Goal: Use online tool/utility: Utilize a website feature to perform a specific function

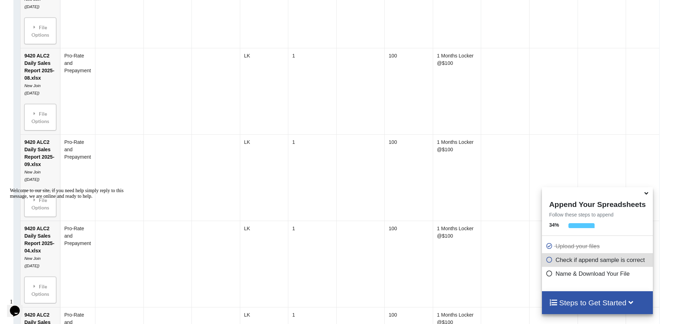
scroll to position [757, 0]
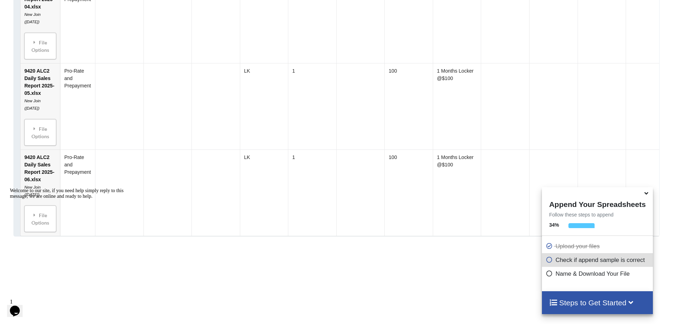
click at [10, 188] on icon "Chat attention grabber" at bounding box center [10, 188] width 0 height 0
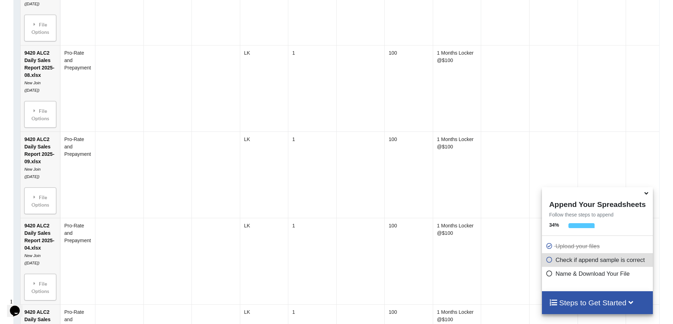
scroll to position [510, 0]
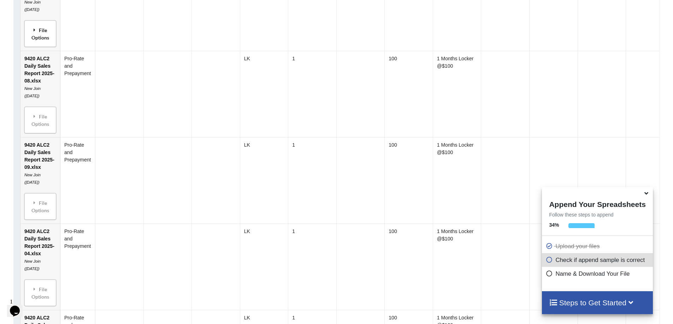
click at [41, 42] on div "File Options" at bounding box center [40, 34] width 28 height 22
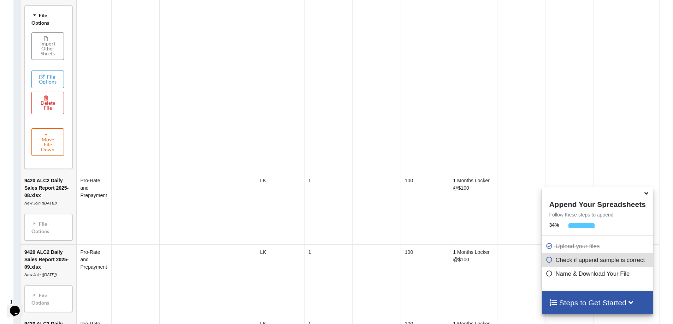
click at [44, 148] on button "Move File Down" at bounding box center [47, 143] width 32 height 28
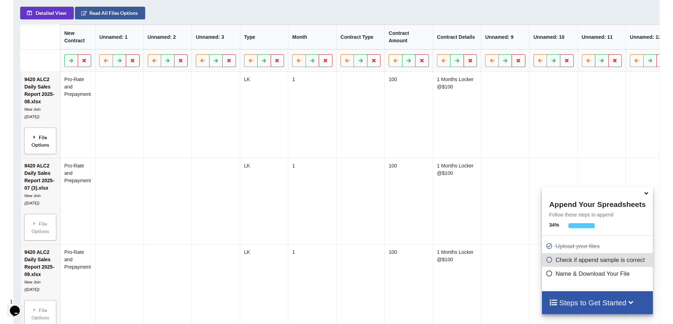
click at [45, 144] on div "File Options" at bounding box center [40, 141] width 28 height 22
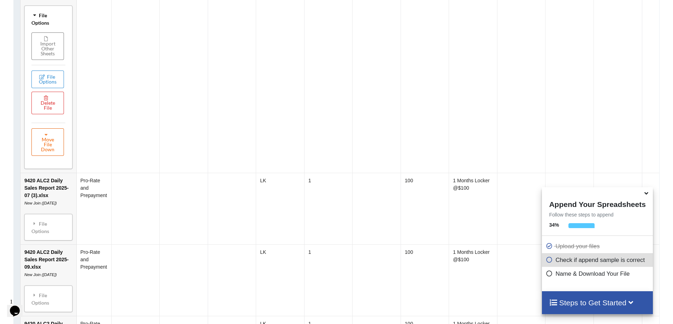
click at [53, 153] on button "Move File Down" at bounding box center [47, 143] width 32 height 28
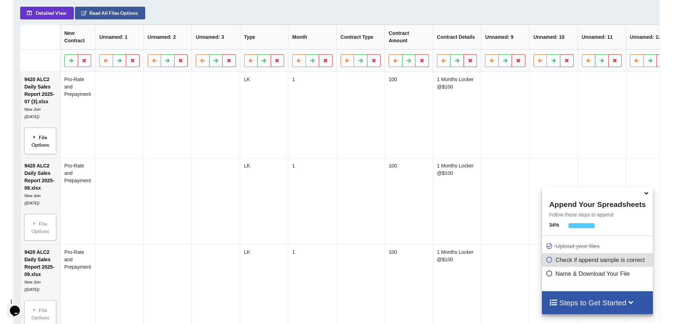
click at [45, 152] on div "File Options" at bounding box center [40, 141] width 28 height 22
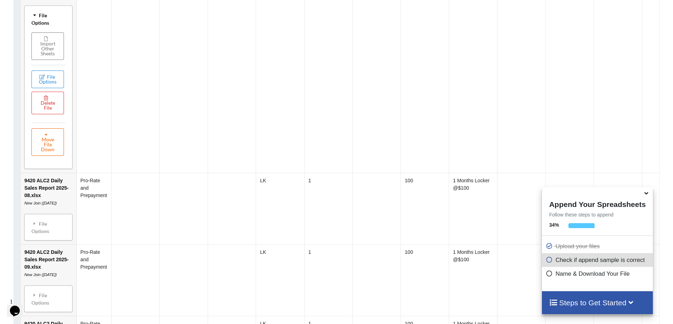
click at [51, 156] on button "Move File Down" at bounding box center [47, 143] width 32 height 28
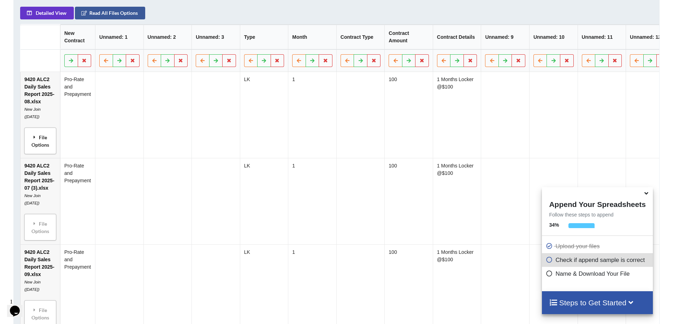
click at [51, 147] on div "File Options" at bounding box center [40, 141] width 28 height 22
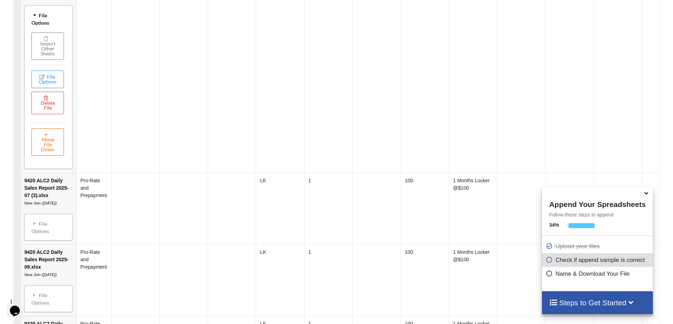
click at [53, 151] on button "Move File Down" at bounding box center [47, 143] width 32 height 28
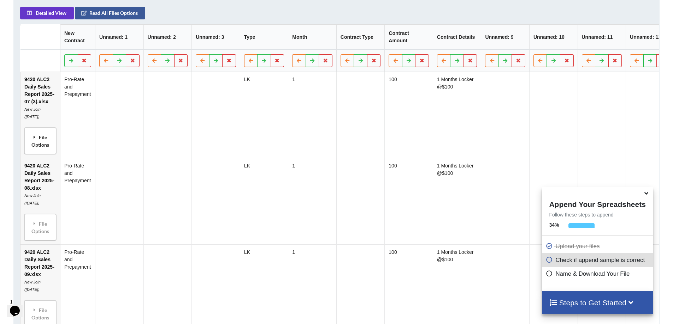
click at [51, 149] on div "File Options" at bounding box center [40, 141] width 28 height 22
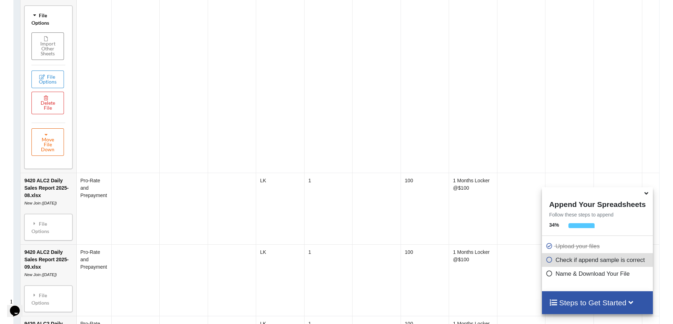
click at [53, 149] on button "Move File Down" at bounding box center [47, 143] width 32 height 28
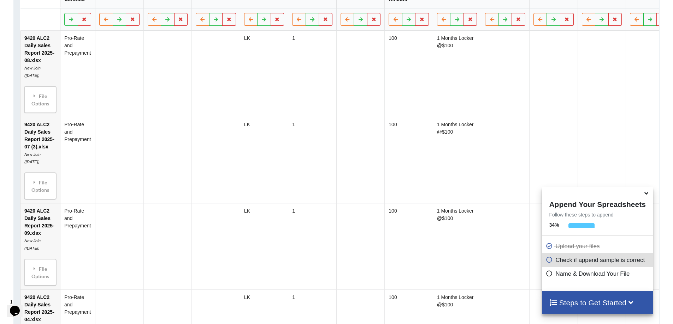
scroll to position [473, 0]
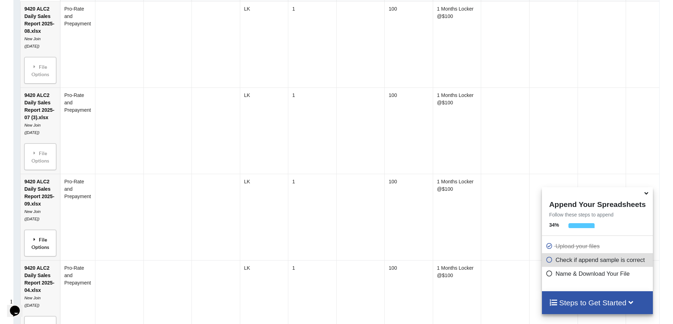
click at [38, 238] on div "File Options" at bounding box center [40, 243] width 28 height 22
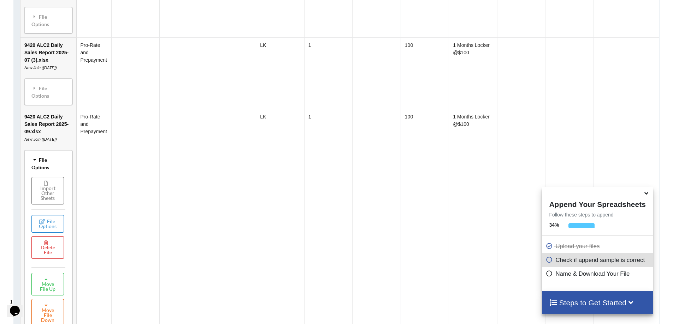
click at [42, 311] on button "Move File Down" at bounding box center [47, 313] width 32 height 28
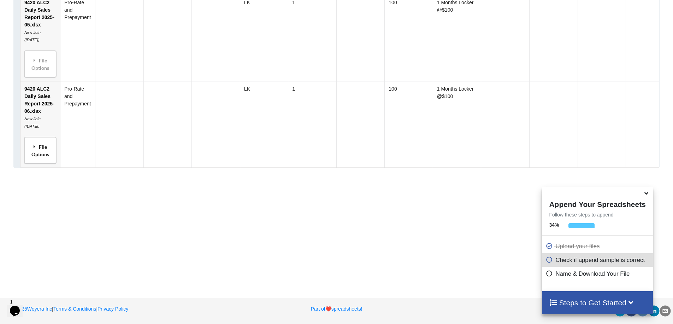
click at [40, 154] on div "File Options" at bounding box center [40, 150] width 28 height 22
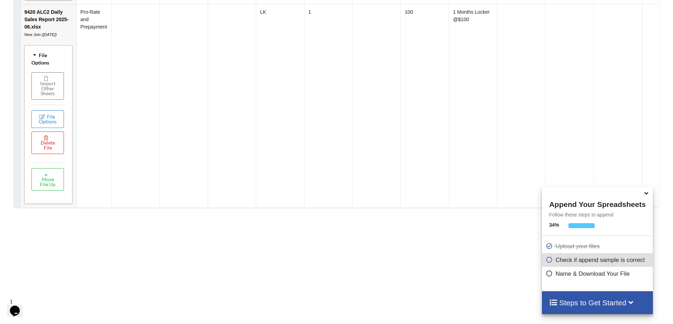
scroll to position [769, 0]
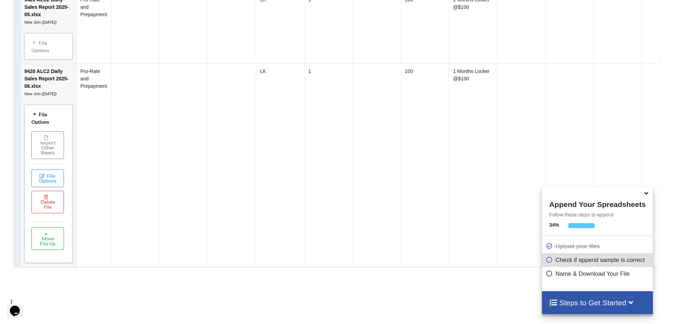
click at [55, 243] on button "Move File Up" at bounding box center [47, 239] width 32 height 23
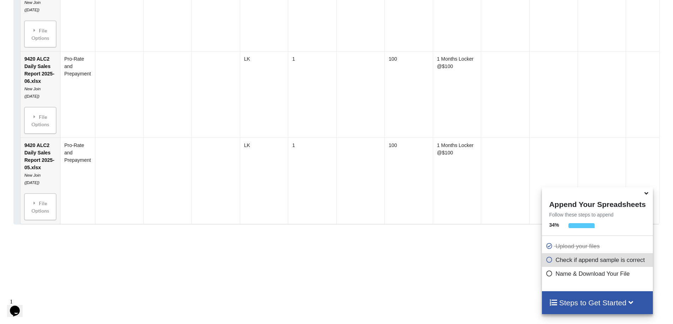
click at [44, 216] on div "File Options" at bounding box center [40, 207] width 28 height 22
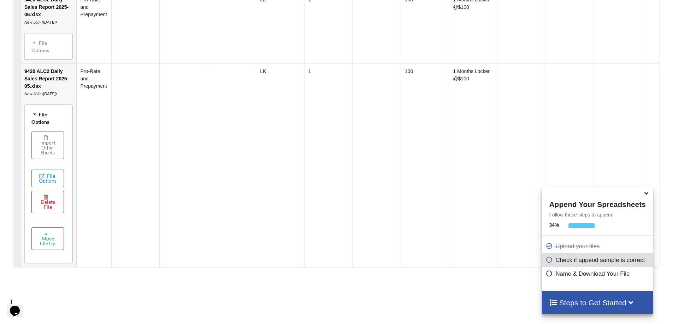
click at [61, 249] on button "Move File Up" at bounding box center [47, 239] width 32 height 23
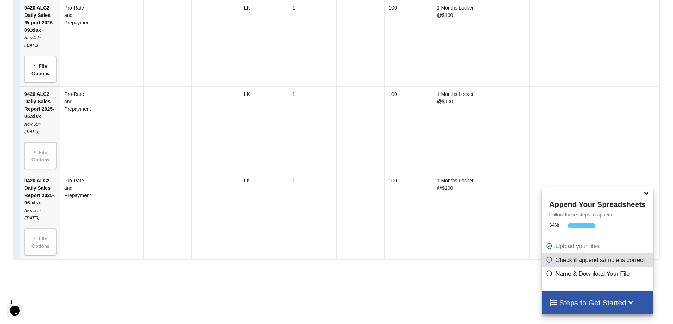
click at [41, 77] on div "File Options" at bounding box center [40, 69] width 28 height 22
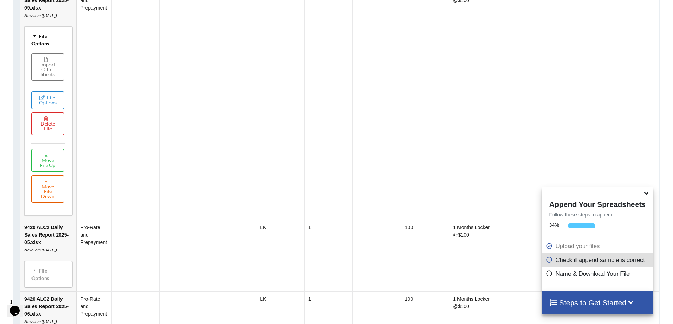
click at [55, 193] on button "Move File Down" at bounding box center [47, 189] width 32 height 28
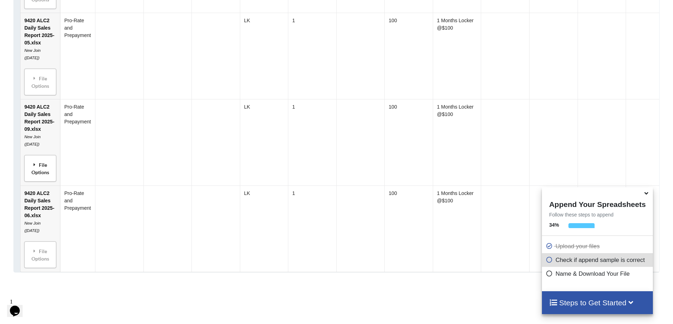
click at [33, 174] on div "File Options" at bounding box center [40, 168] width 28 height 22
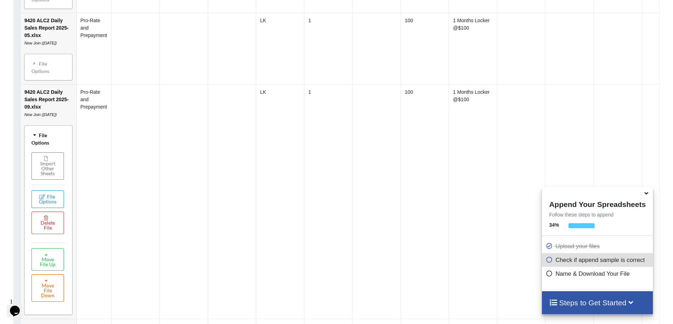
click at [54, 296] on button "Move File Down" at bounding box center [47, 289] width 32 height 28
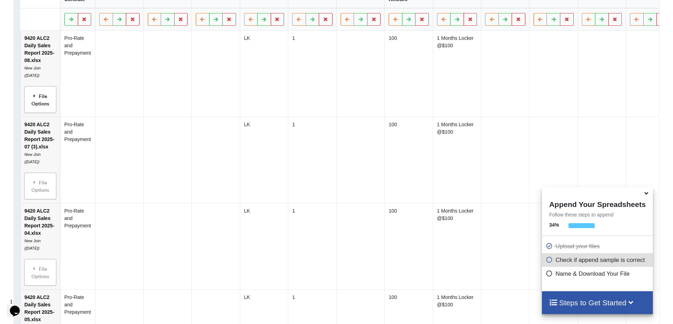
scroll to position [438, 0]
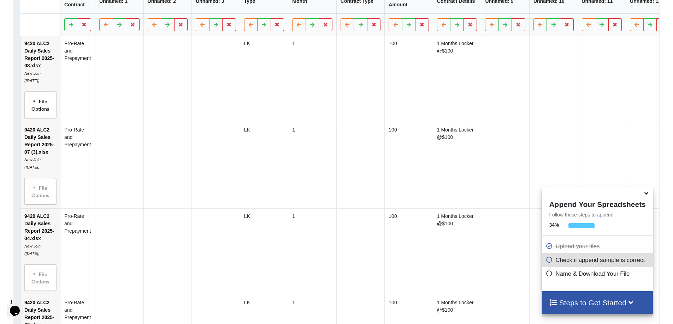
click at [47, 114] on div "File Options" at bounding box center [40, 105] width 28 height 22
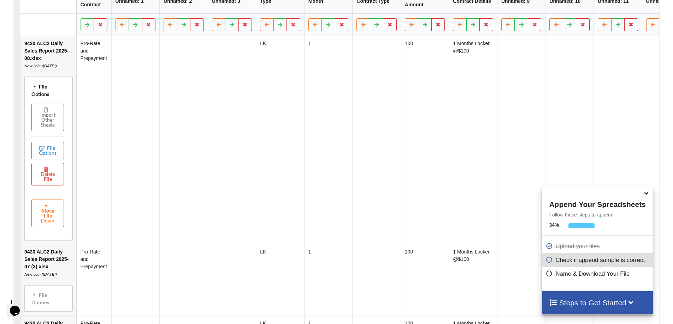
click at [51, 214] on button "Move File Down" at bounding box center [47, 214] width 32 height 28
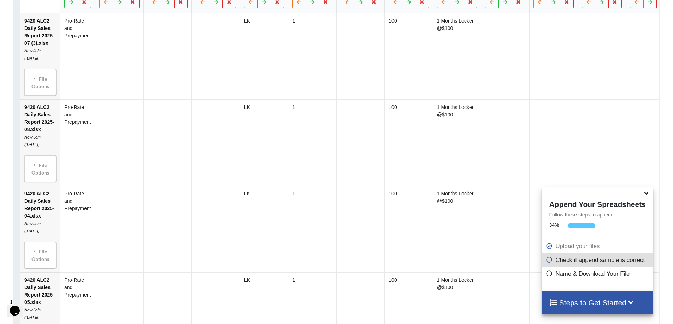
scroll to position [474, 0]
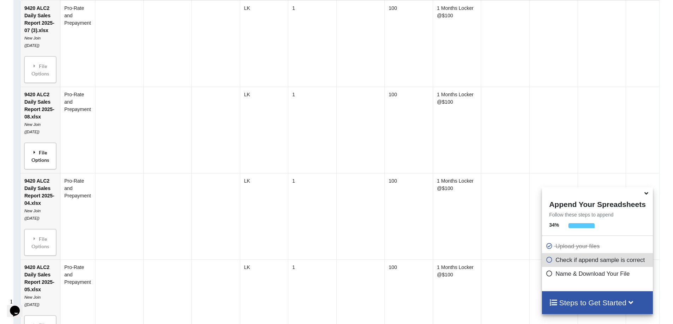
click at [48, 154] on div "File Options" at bounding box center [40, 156] width 28 height 22
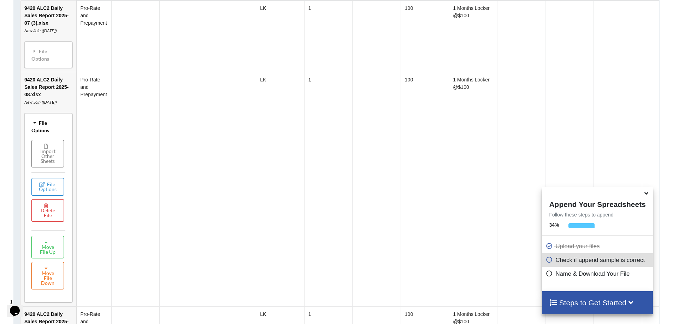
click at [49, 281] on button "Move File Down" at bounding box center [47, 276] width 32 height 28
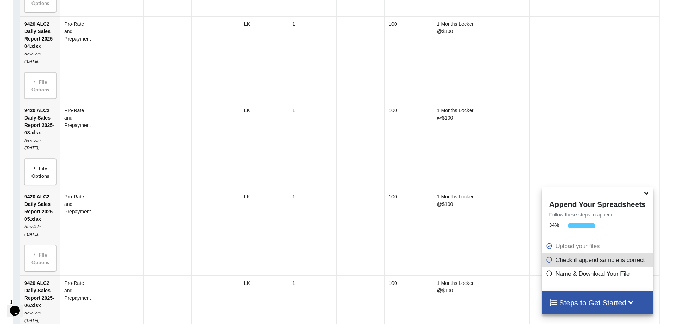
click at [50, 174] on div "File Options" at bounding box center [40, 172] width 28 height 22
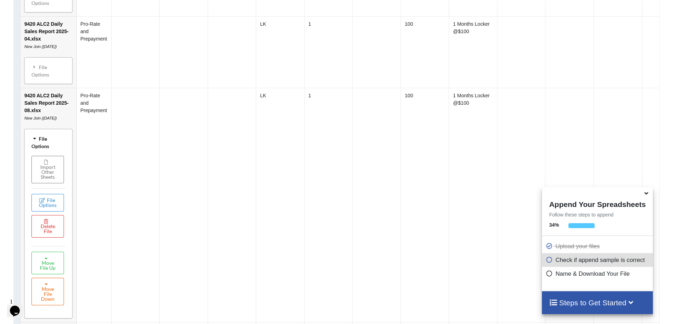
click at [46, 292] on button "Move File Down" at bounding box center [47, 292] width 32 height 28
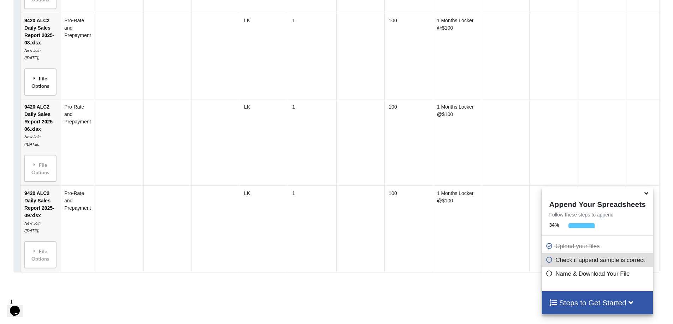
click at [38, 89] on div "File Options" at bounding box center [40, 82] width 28 height 22
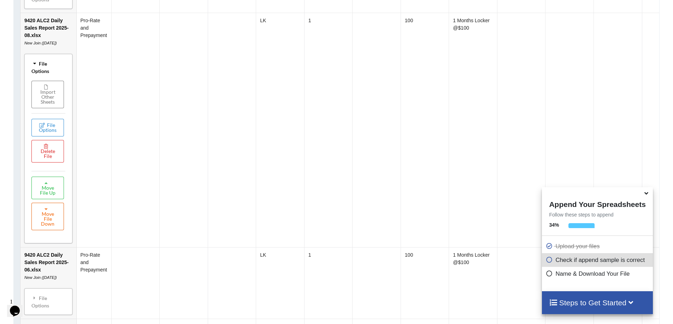
click at [52, 226] on button "Move File Down" at bounding box center [47, 217] width 32 height 28
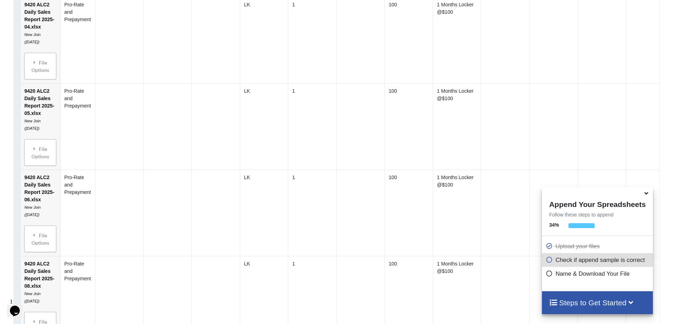
scroll to position [509, 0]
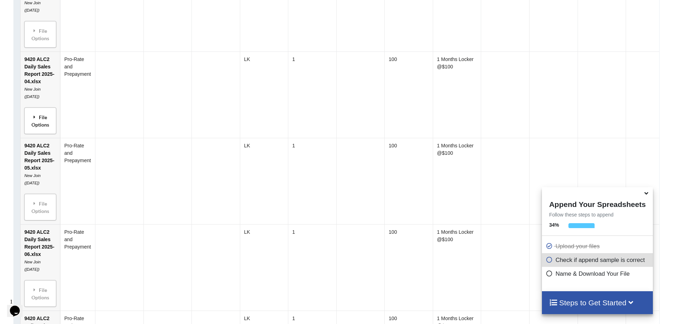
click at [41, 116] on div "File Options" at bounding box center [40, 121] width 28 height 22
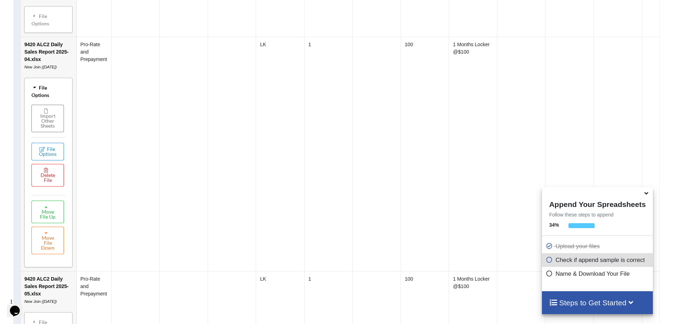
click at [139, 83] on td at bounding box center [135, 154] width 48 height 235
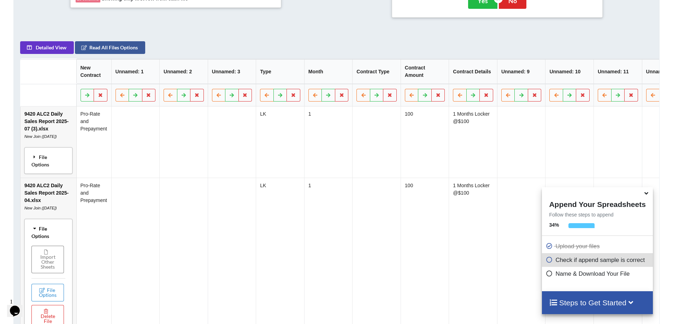
click at [43, 164] on div "File Options" at bounding box center [48, 161] width 44 height 22
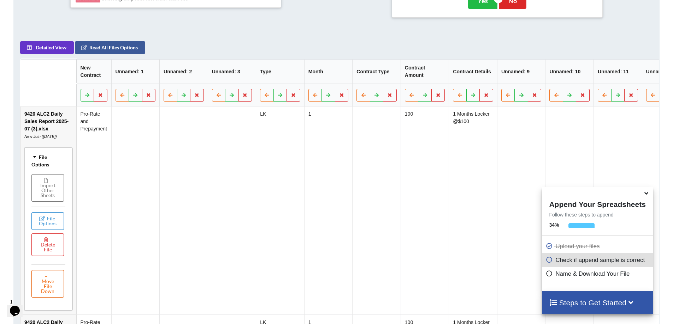
click at [45, 290] on button "Move File Down" at bounding box center [47, 284] width 32 height 28
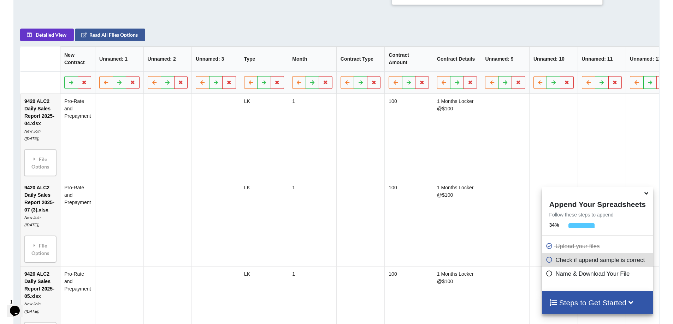
scroll to position [403, 0]
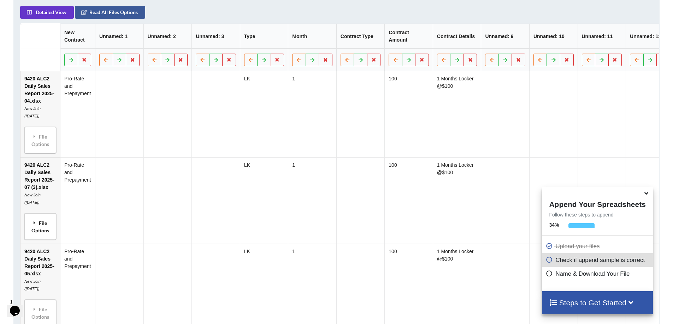
click at [42, 226] on div "File Options" at bounding box center [40, 227] width 28 height 22
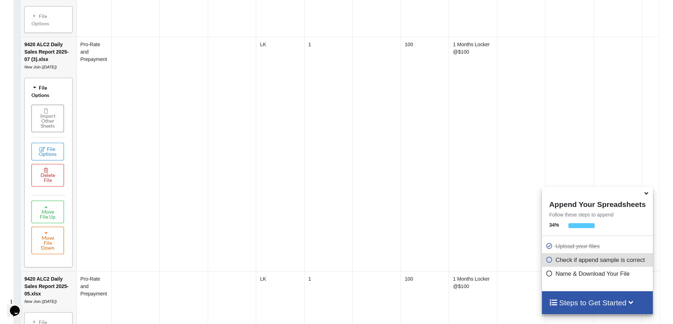
click at [56, 250] on button "Move File Down" at bounding box center [47, 241] width 32 height 28
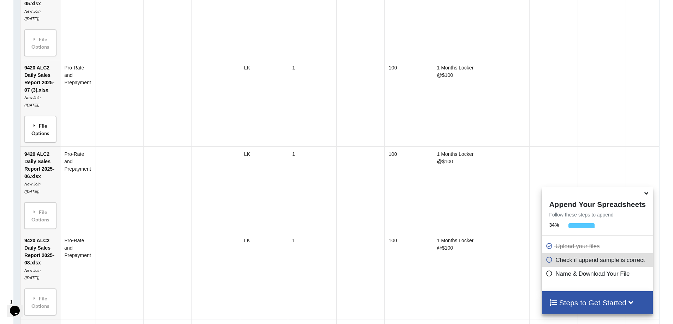
click at [47, 134] on div "File Options" at bounding box center [40, 129] width 28 height 22
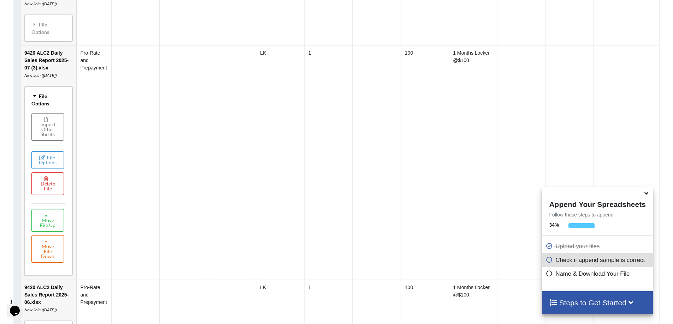
click at [53, 257] on button "Move File Down" at bounding box center [47, 249] width 32 height 28
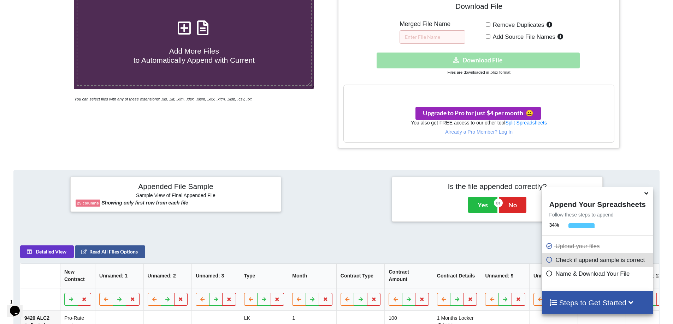
scroll to position [128, 0]
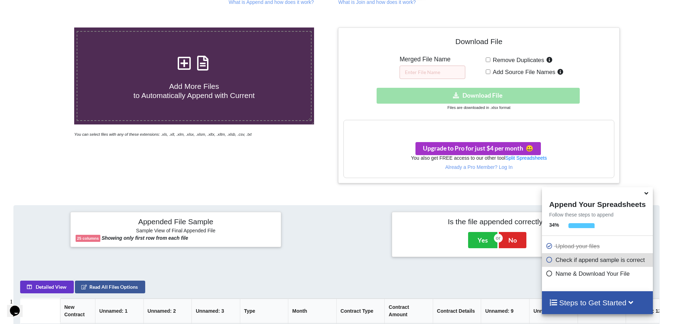
click at [649, 195] on icon at bounding box center [645, 192] width 7 height 6
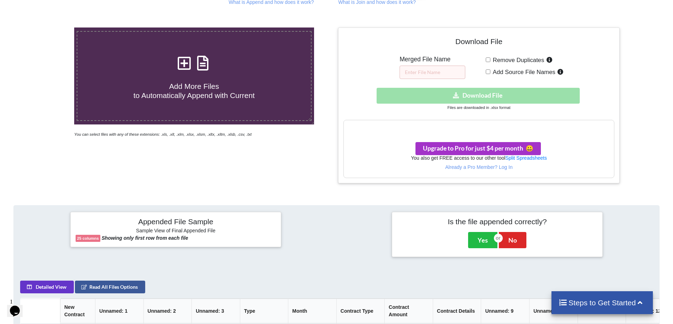
click at [489, 96] on div "Download hidden Download File" at bounding box center [478, 96] width 270 height 16
click at [435, 70] on input "text" at bounding box center [432, 72] width 66 height 13
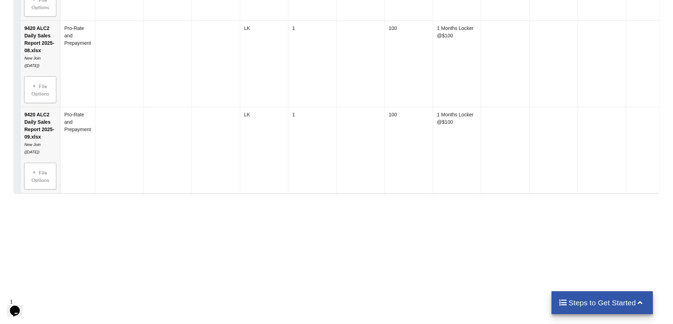
scroll to position [828, 0]
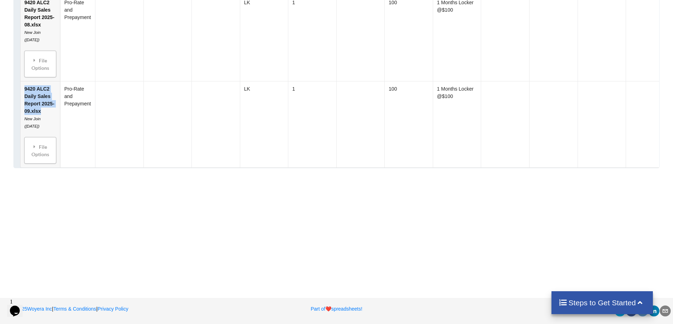
drag, startPoint x: 44, startPoint y: 114, endPoint x: 24, endPoint y: 92, distance: 30.0
click at [24, 92] on td "9420 ALC2 Daily Sales Report 2025-09.xlsx New Join (SEP 2025) File Options Impo…" at bounding box center [40, 124] width 40 height 86
copy td "9420 ALC2 Daily Sales Report 2025-09.xlsx"
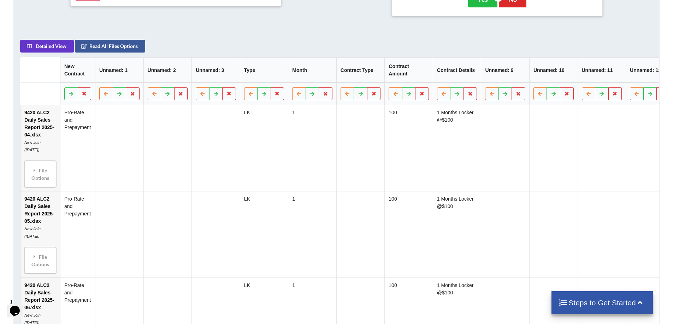
scroll to position [87, 0]
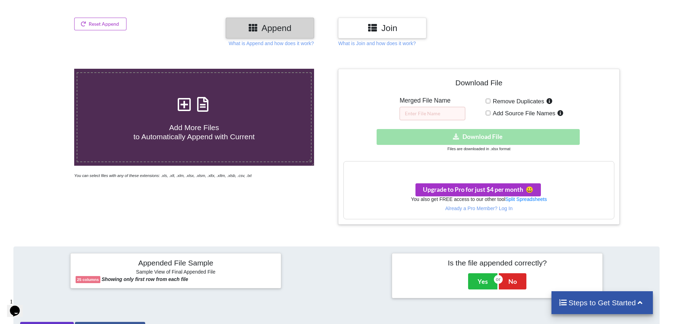
click at [407, 106] on div "Merged File Name" at bounding box center [432, 108] width 66 height 23
click at [413, 114] on input "text" at bounding box center [432, 113] width 66 height 13
type input "Merged f"
click at [476, 139] on div "Download hidden Download File" at bounding box center [478, 137] width 270 height 16
click at [474, 137] on div "Download hidden Download File" at bounding box center [478, 137] width 270 height 16
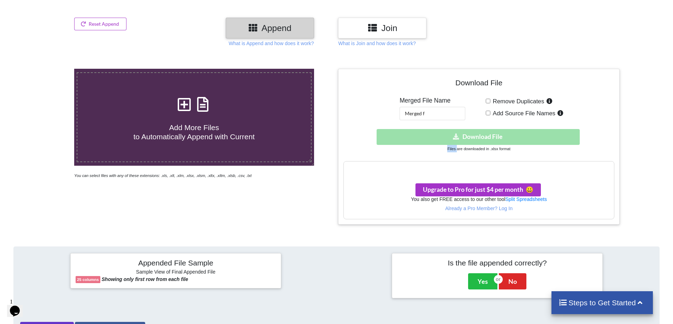
click at [474, 137] on div "Download hidden Download File" at bounding box center [478, 137] width 270 height 16
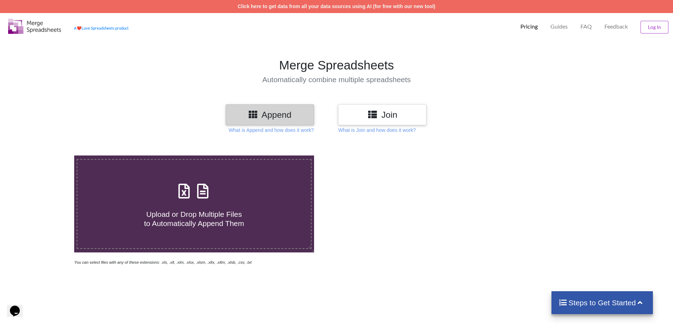
click at [206, 210] on span "Upload or Drop Multiple Files to Automatically Append Them" at bounding box center [194, 218] width 100 height 17
click at [48, 156] on input "Upload or Drop Multiple Files to Automatically Append Them" at bounding box center [48, 156] width 0 height 0
type input "C:\fakepath\9420 ALC2 Daily Sales Report 2025-04.xlsx"
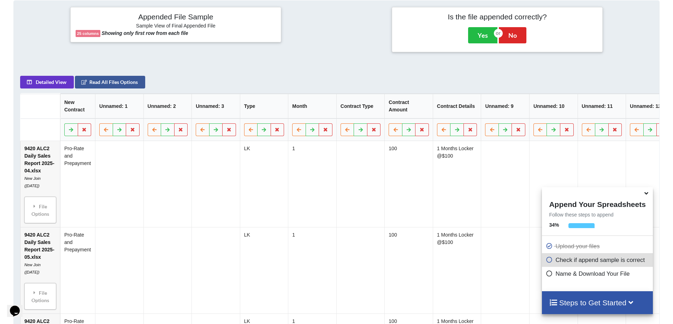
scroll to position [157, 0]
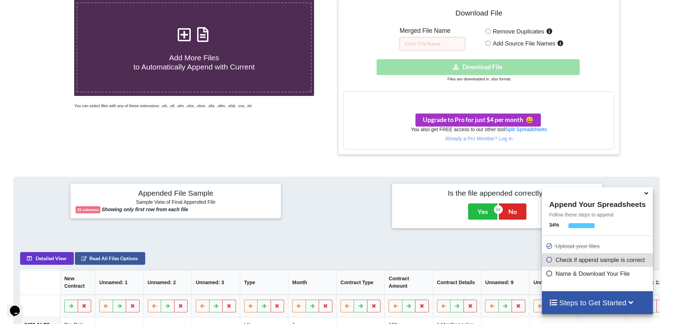
click at [497, 98] on h3 "Your files are more than 1 MB" at bounding box center [479, 99] width 270 height 8
